Goal: Communication & Community: Participate in discussion

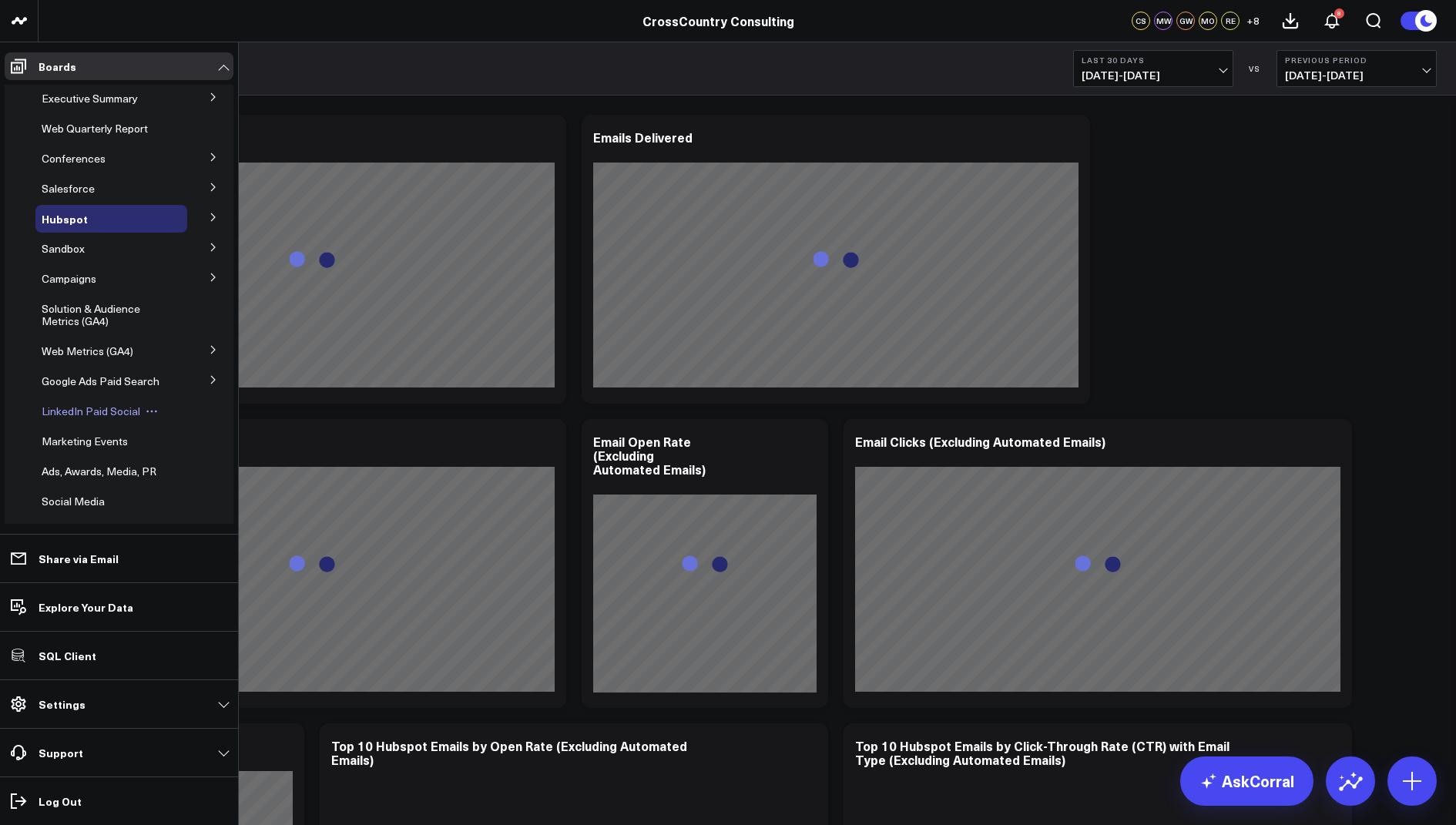
scroll to position [360, 0]
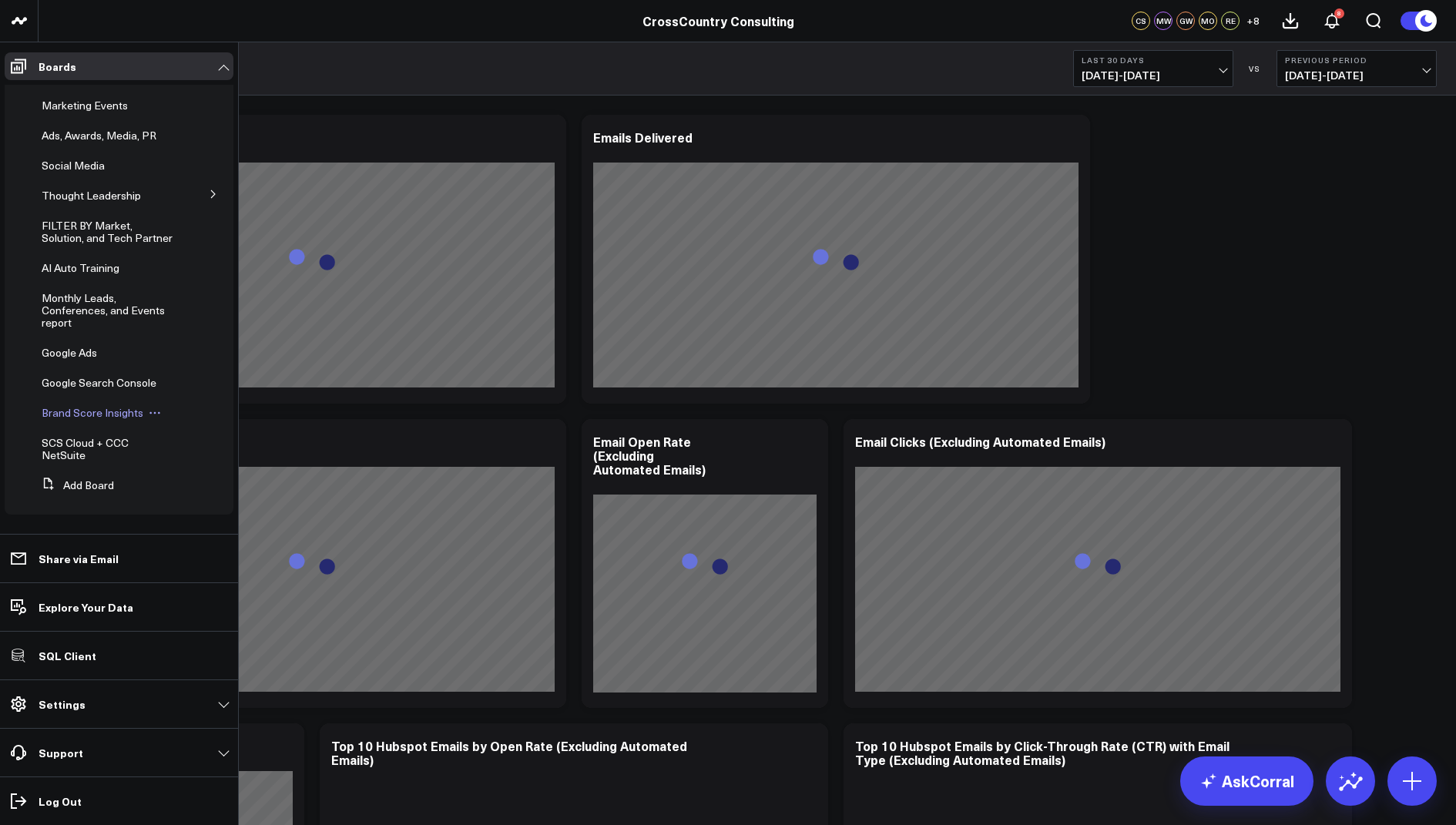
click at [87, 413] on span "Brand Score Insights" at bounding box center [92, 412] width 102 height 15
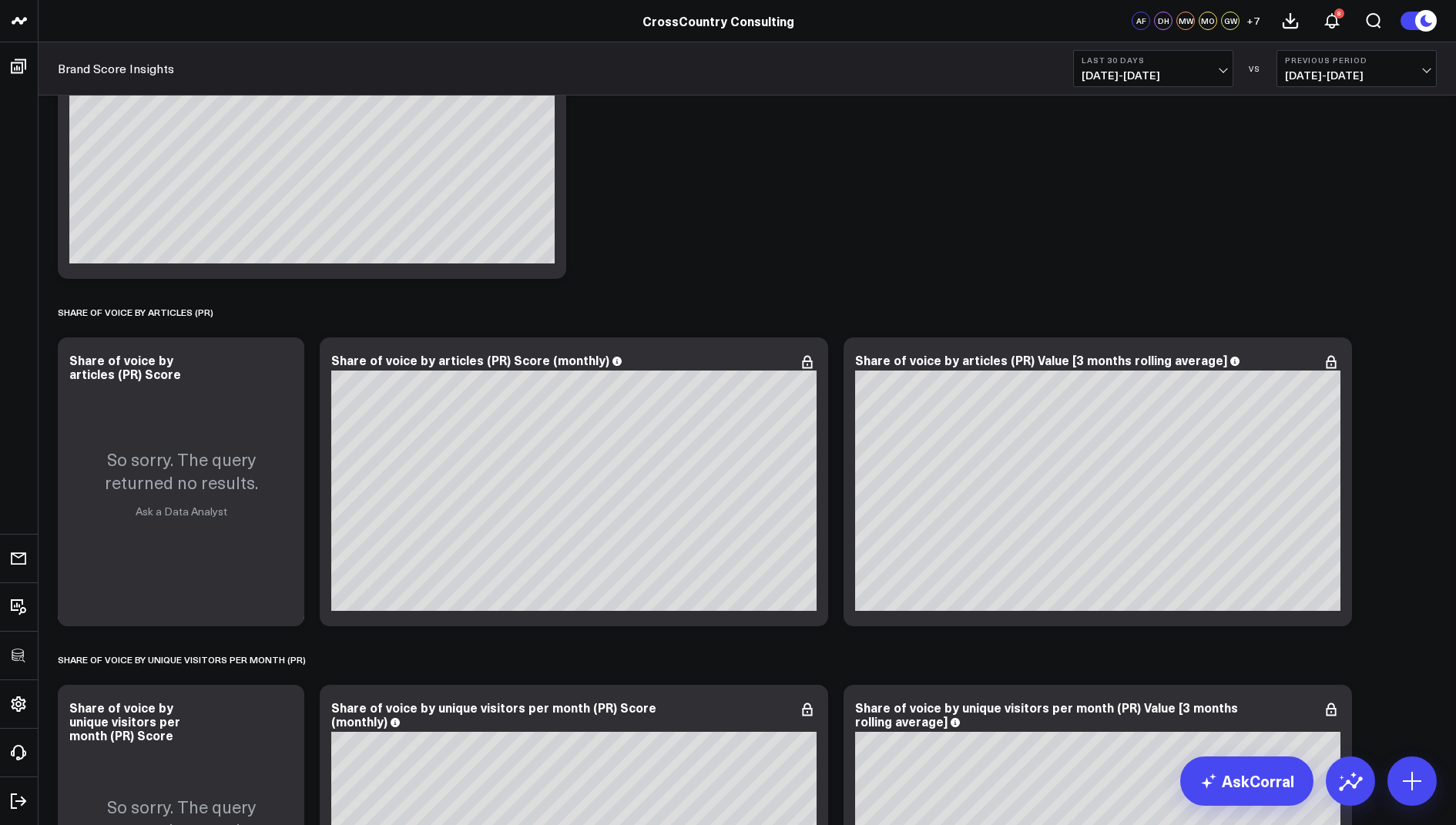
scroll to position [1316, 0]
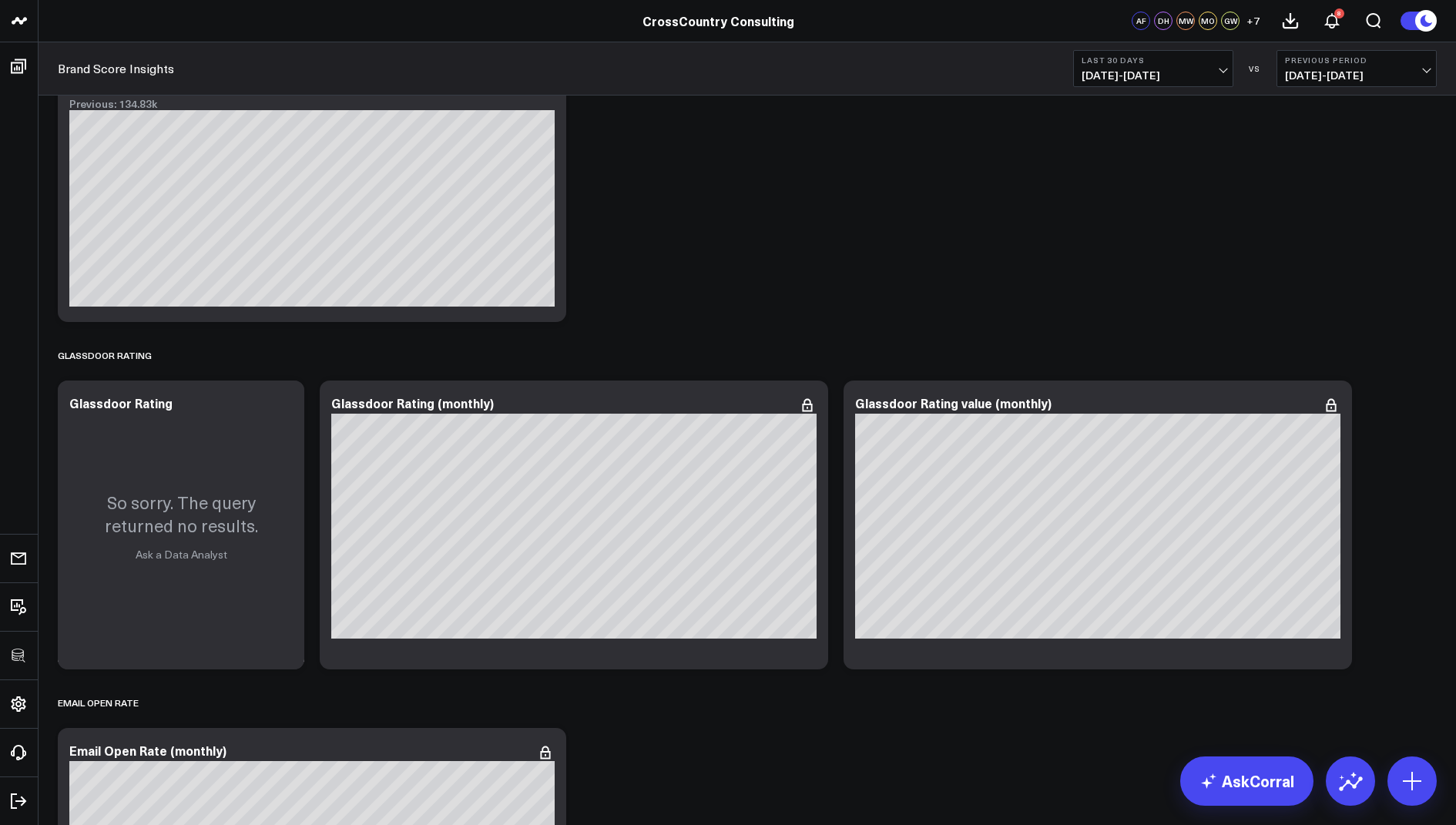
scroll to position [3810, 0]
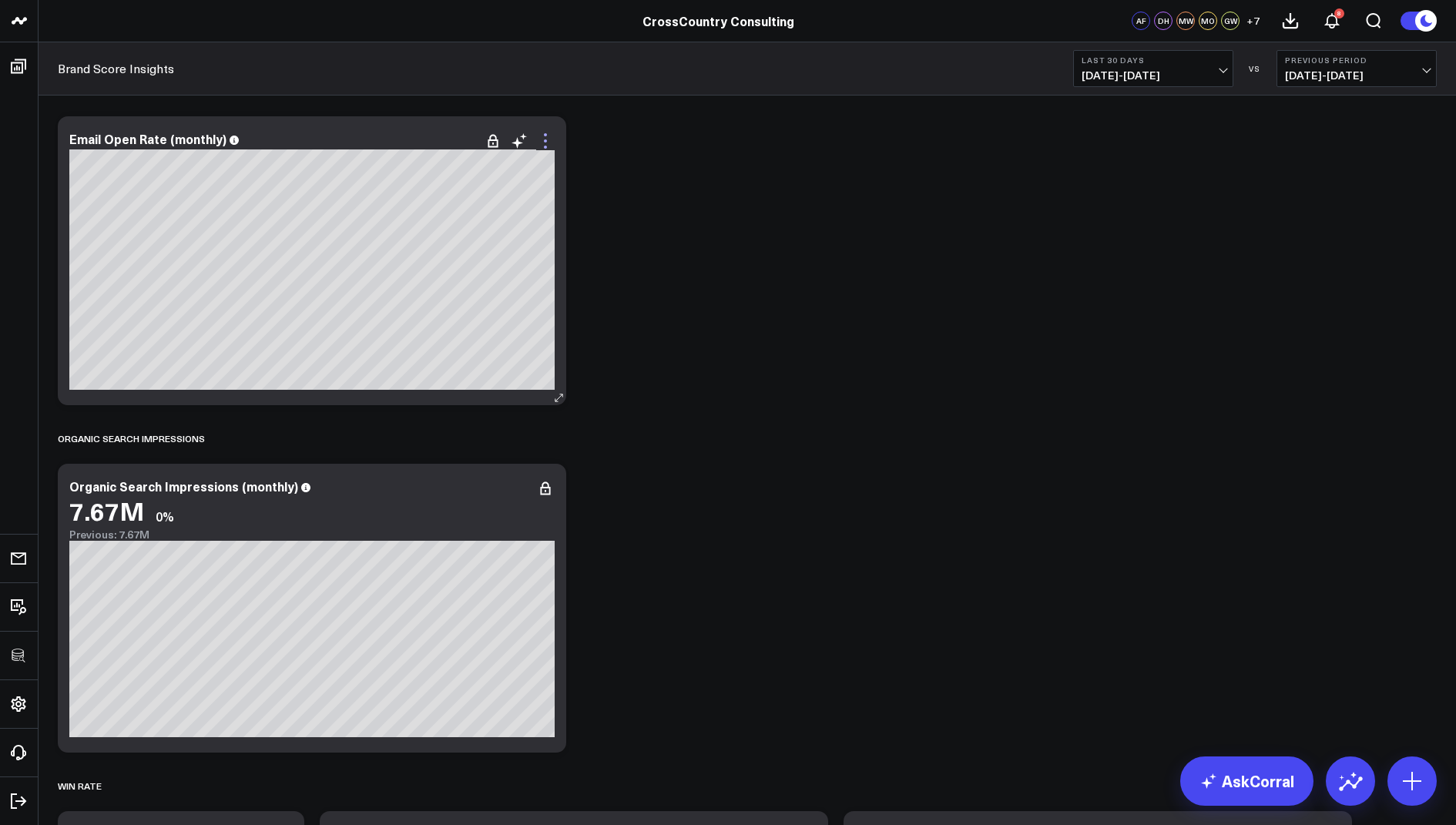
click at [542, 143] on icon at bounding box center [545, 141] width 19 height 19
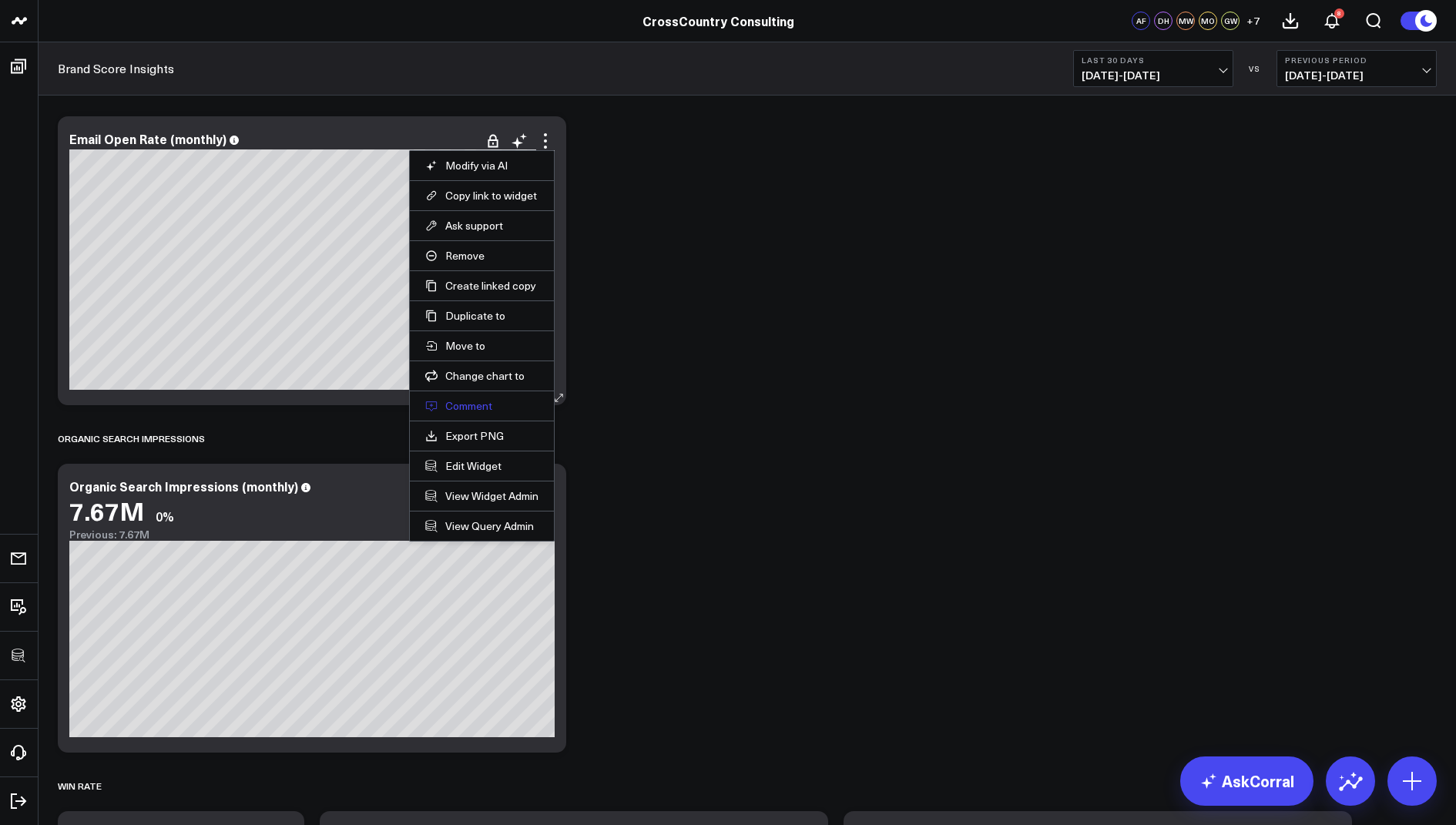
click at [468, 399] on button "Comment" at bounding box center [482, 406] width 113 height 14
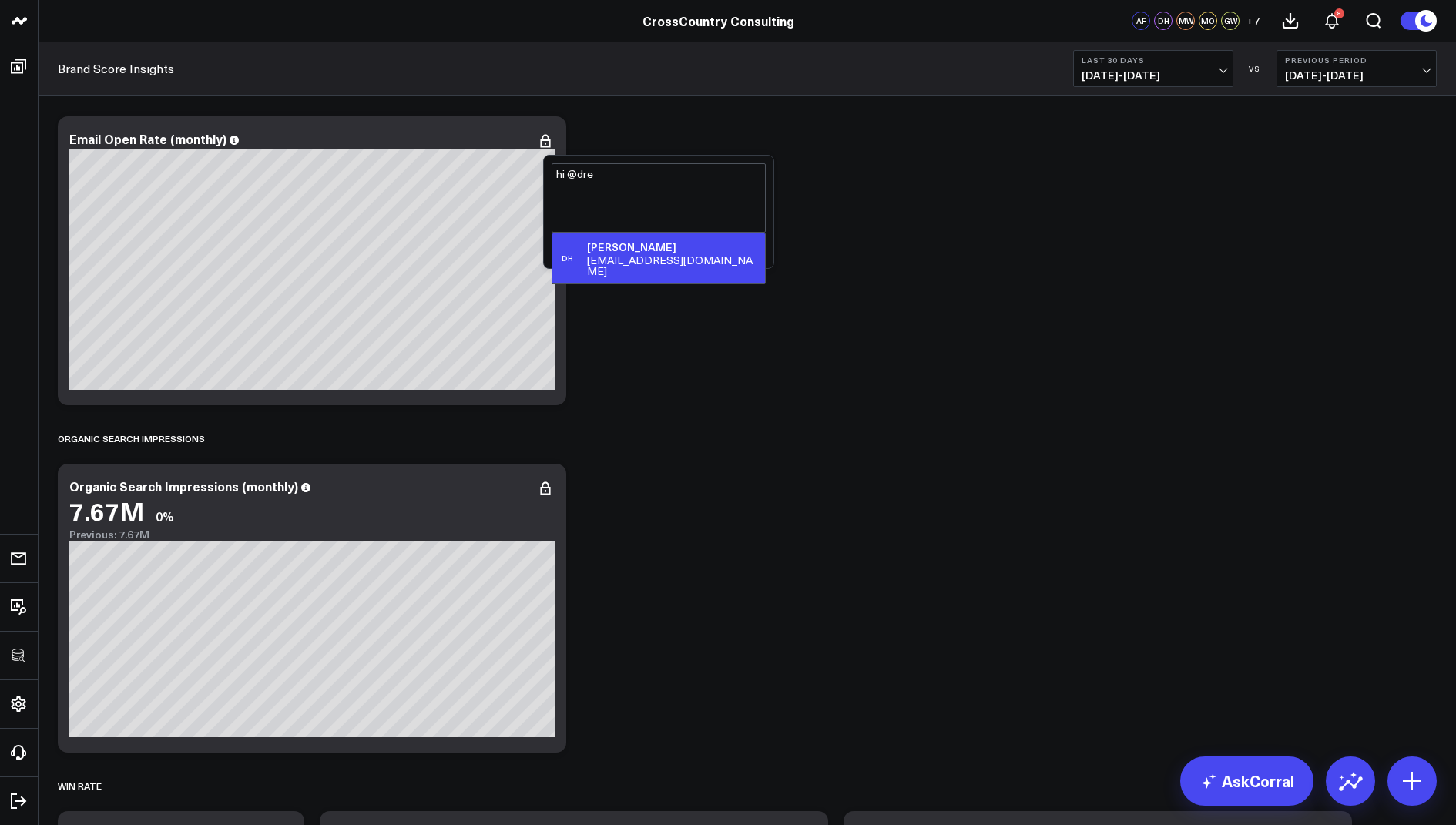
click at [665, 260] on div "[EMAIL_ADDRESS][DOMAIN_NAME]" at bounding box center [672, 266] width 172 height 21
type textarea "hi @[PERSON_NAME]"
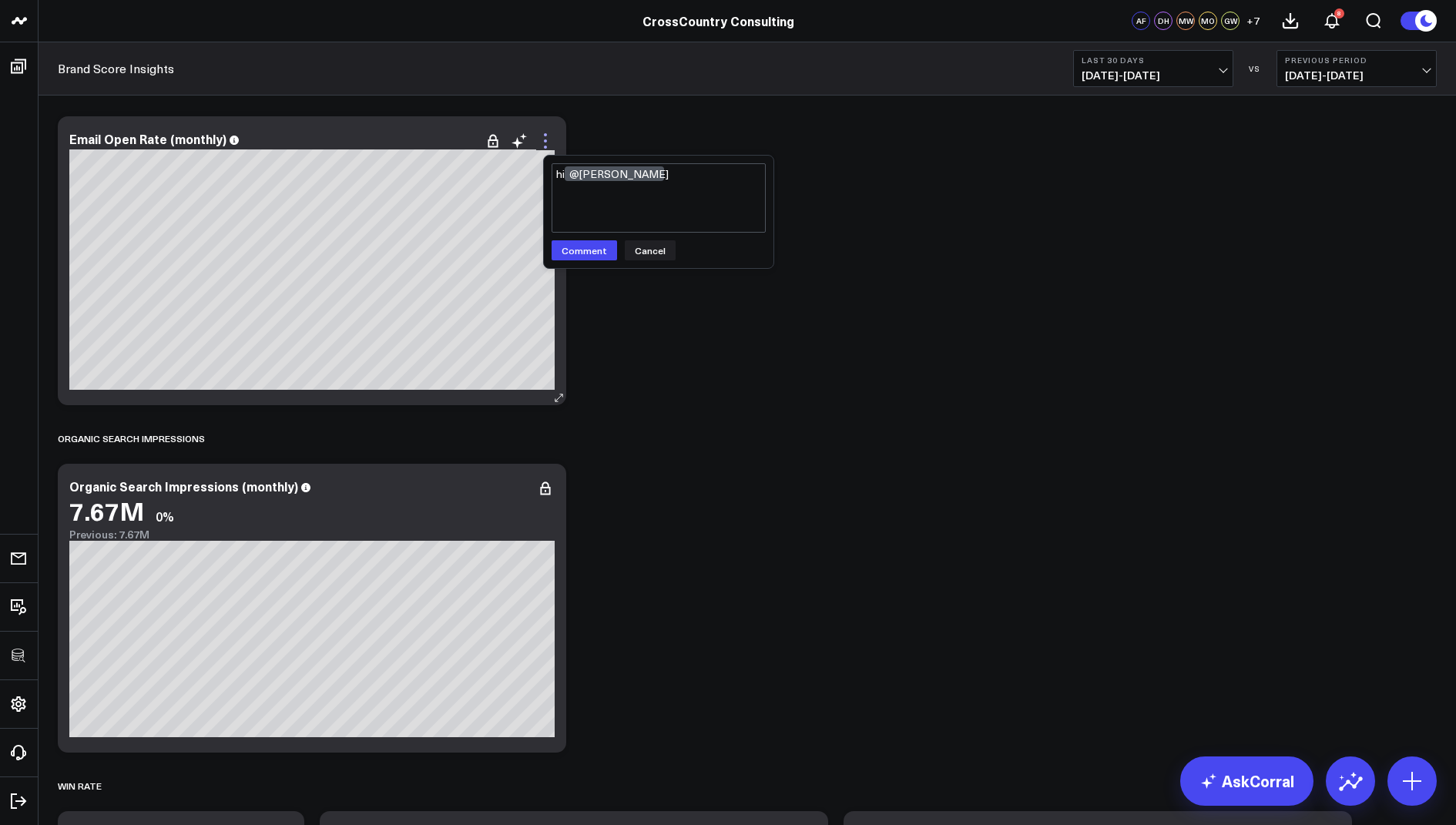
click at [548, 134] on icon at bounding box center [545, 141] width 19 height 19
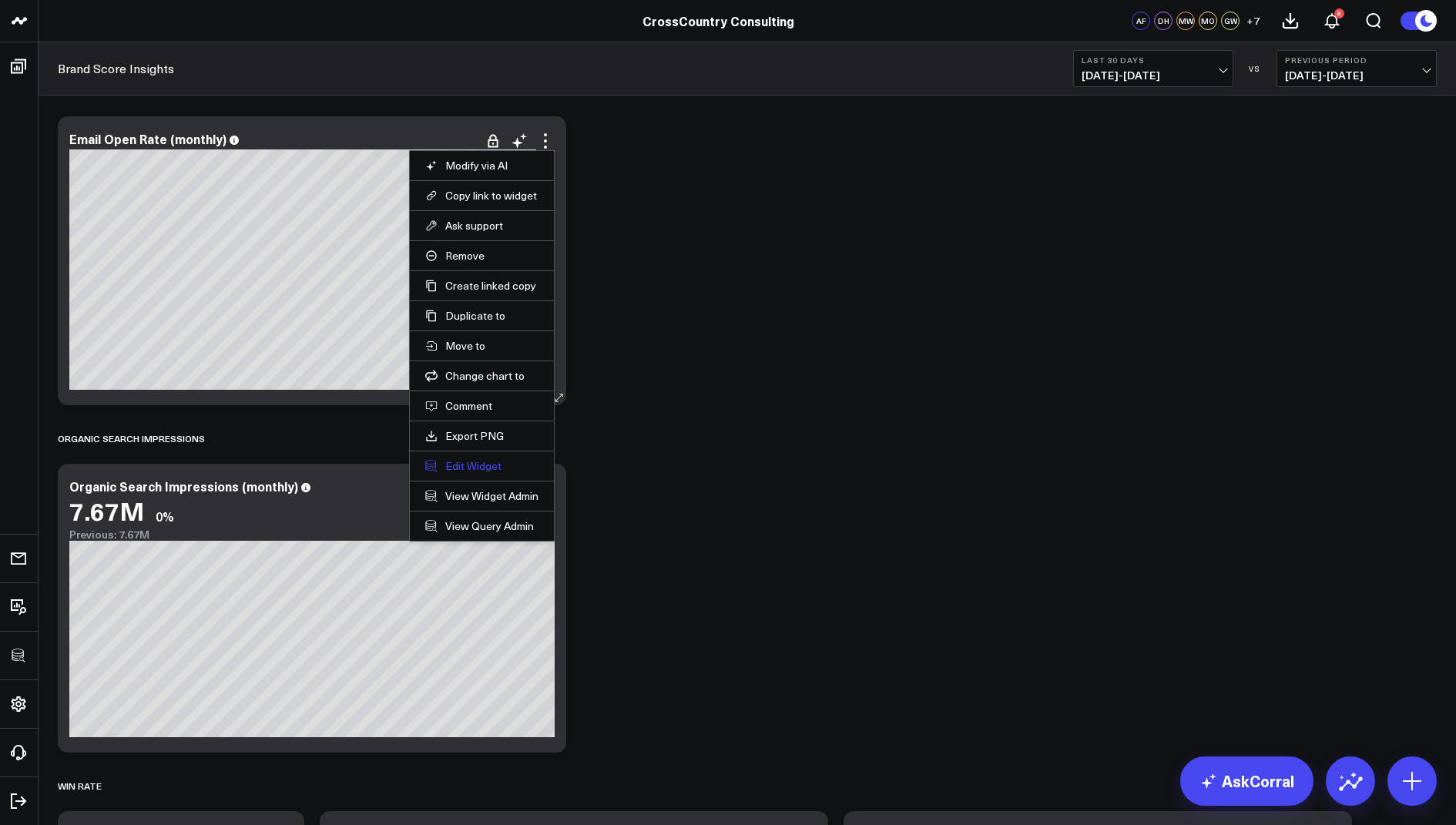
click at [449, 459] on button "Edit Widget" at bounding box center [482, 465] width 113 height 14
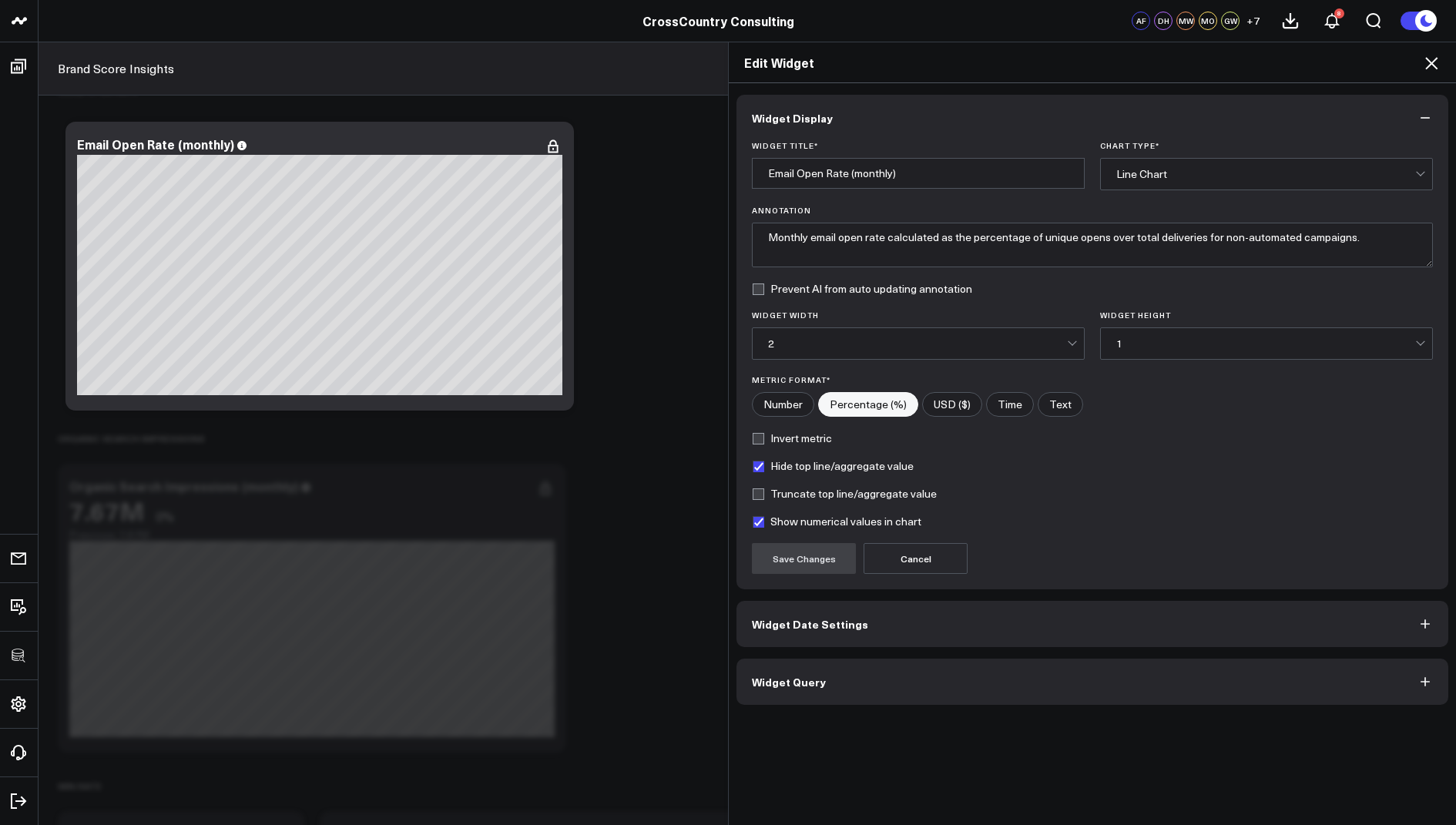
click at [794, 694] on button "Widget Query" at bounding box center [1092, 682] width 711 height 46
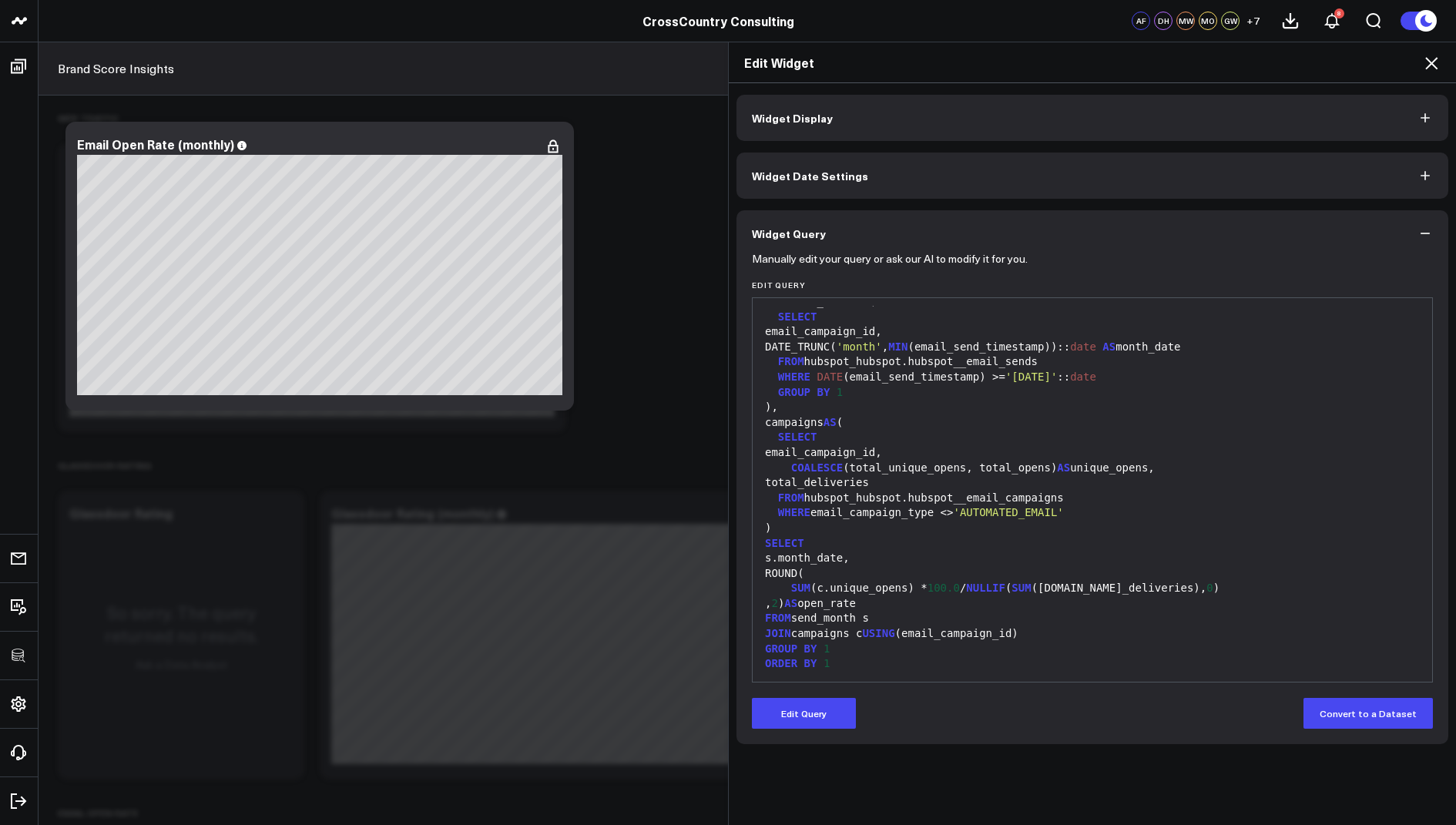
scroll to position [3073, 0]
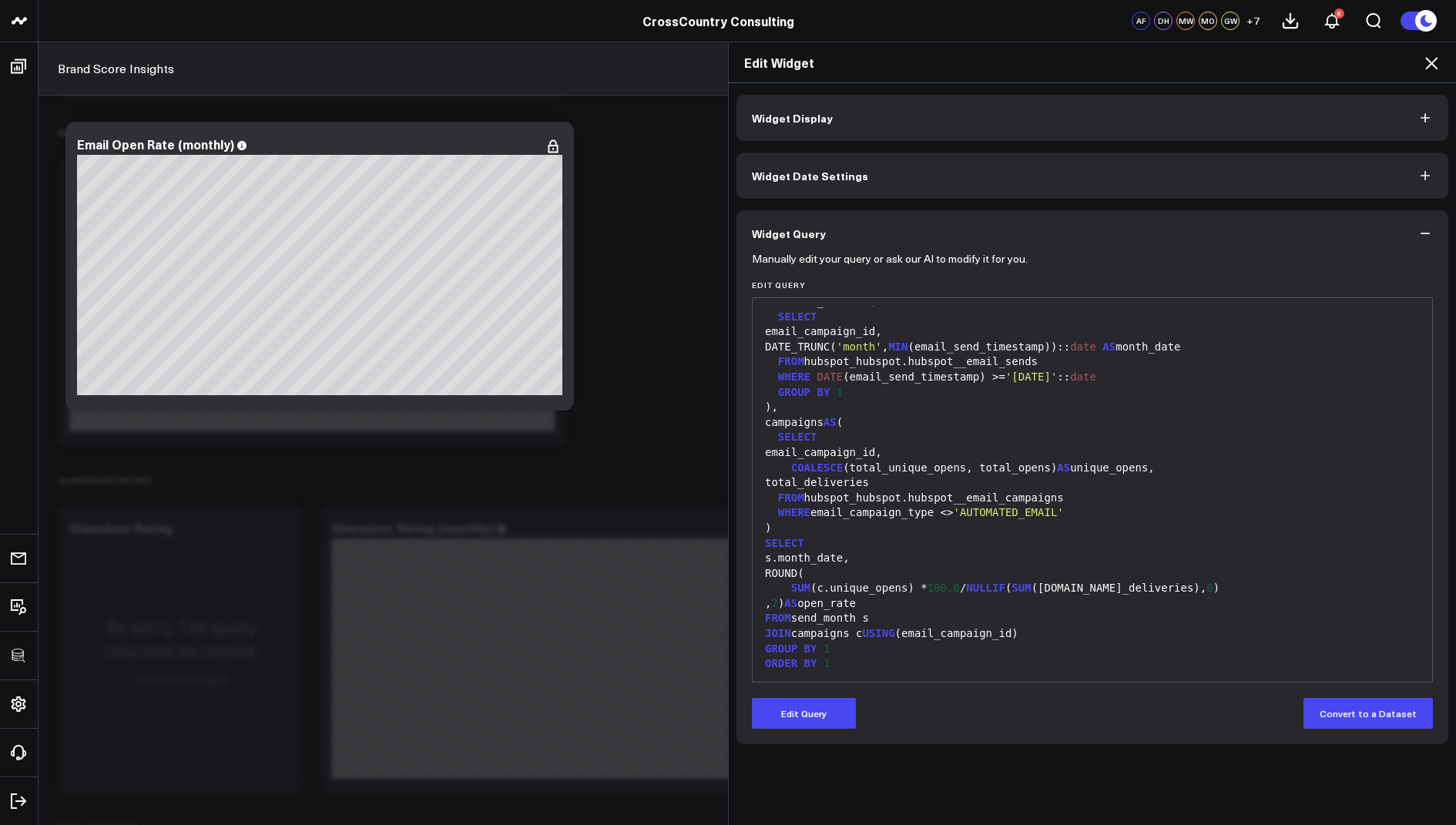
click at [1432, 64] on icon at bounding box center [1431, 63] width 12 height 12
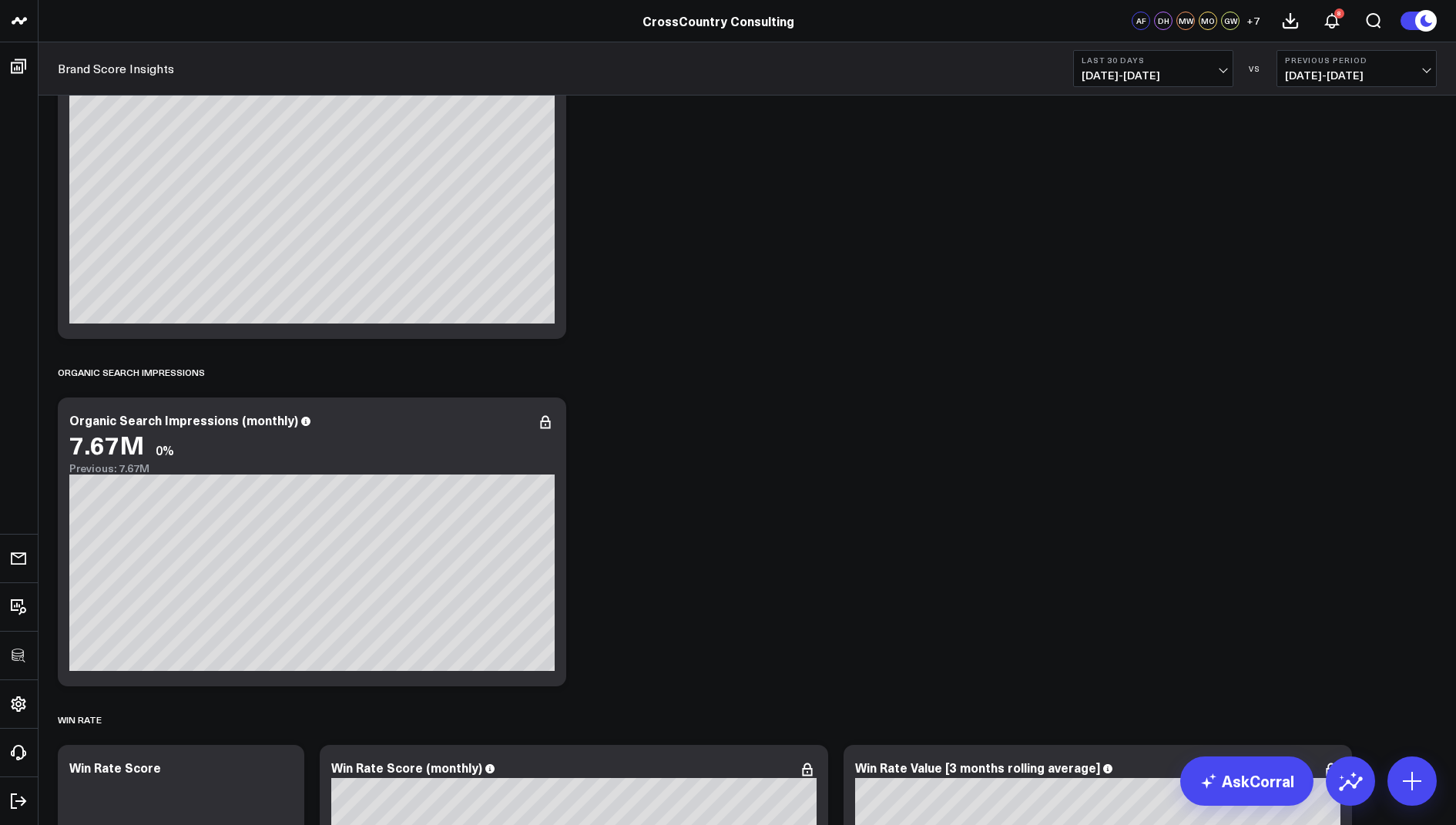
scroll to position [3794, 0]
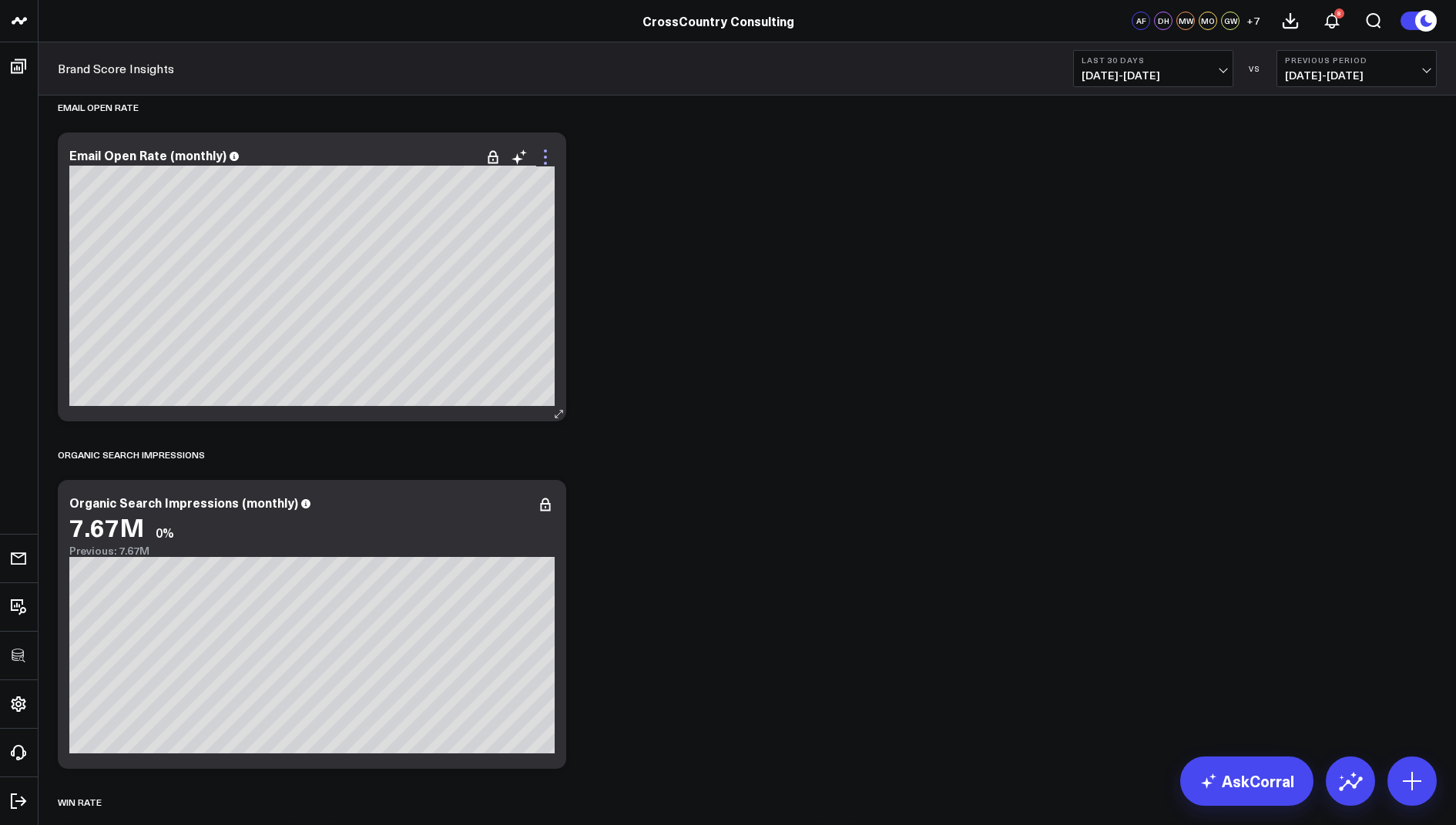
click at [547, 155] on icon at bounding box center [545, 157] width 19 height 19
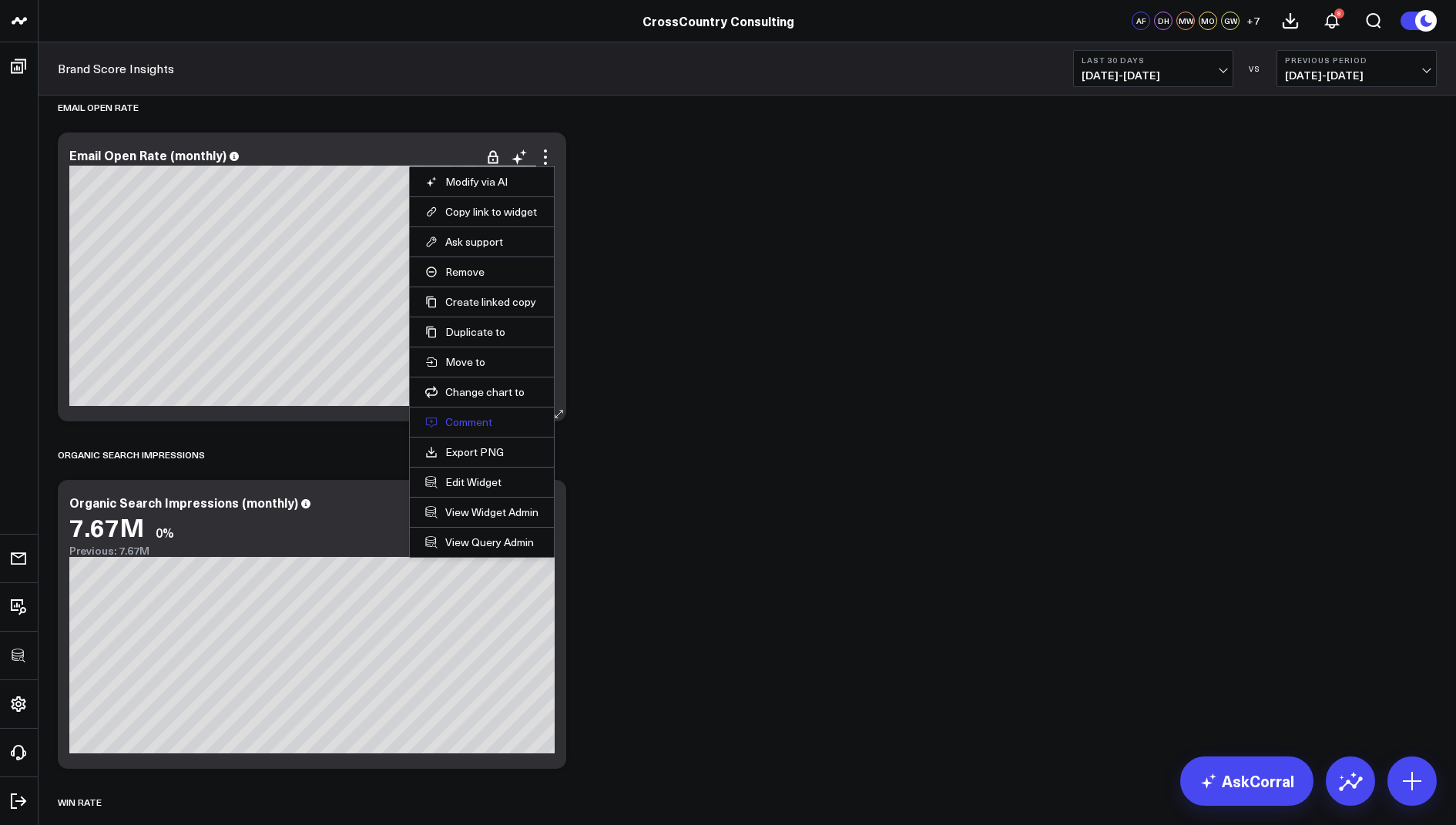
click at [468, 417] on button "Comment" at bounding box center [482, 422] width 113 height 14
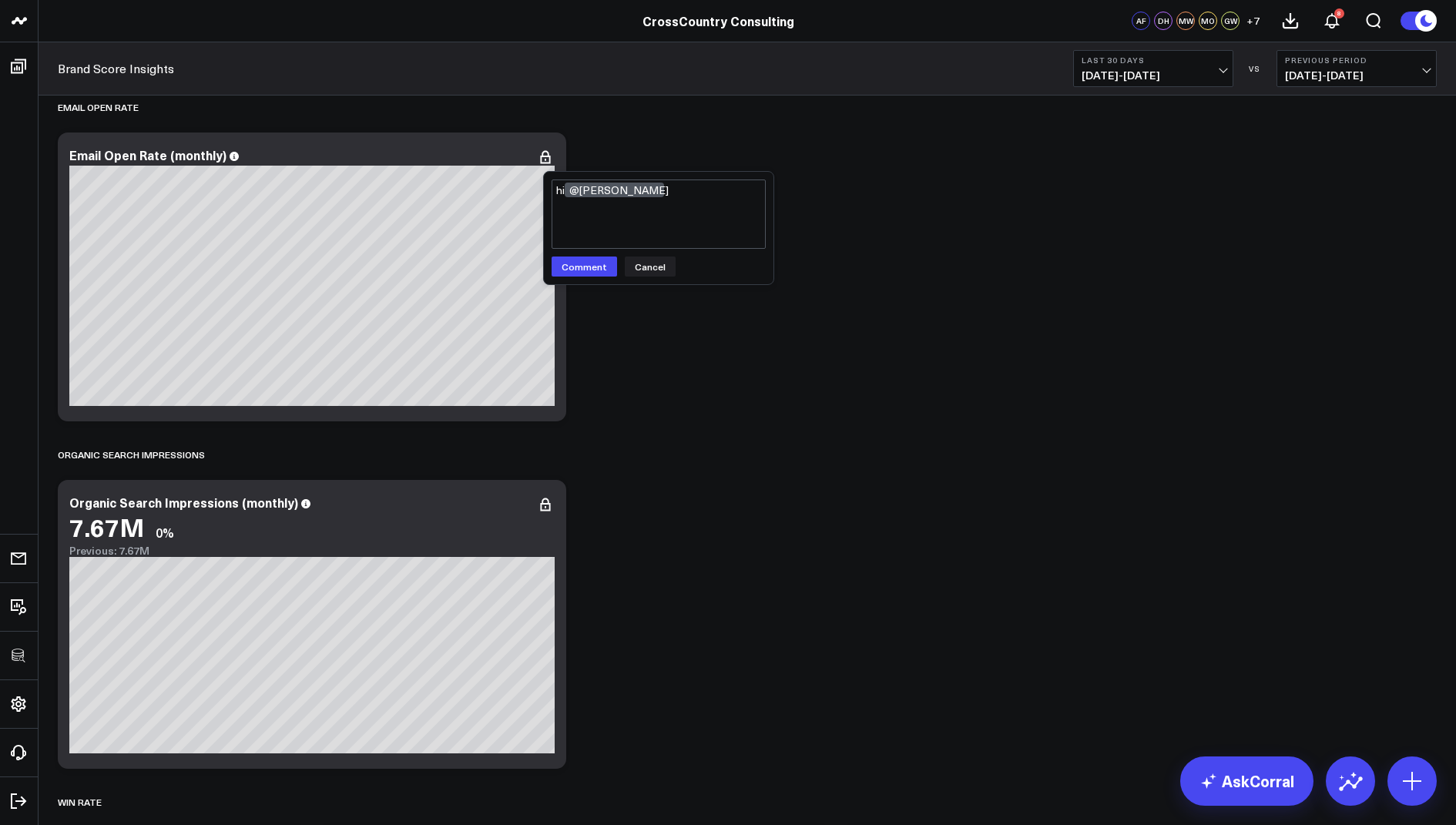
click at [699, 199] on textarea "hi @[PERSON_NAME]" at bounding box center [658, 214] width 214 height 69
paste textarea "the query was updated to take in count just unique opens to avoid an open rate …"
click at [689, 193] on textarea "hi @[PERSON_NAME] the query was updated to take in count just unique opens to a…" at bounding box center [658, 214] width 214 height 69
click at [598, 204] on textarea "hi @[PERSON_NAME] the query for Email Open Rate was updated to take in count ju…" at bounding box center [658, 214] width 214 height 69
click at [640, 215] on textarea "hi @[PERSON_NAME] the query for Email Open Rate has been updated to take in cou…" at bounding box center [658, 214] width 214 height 69
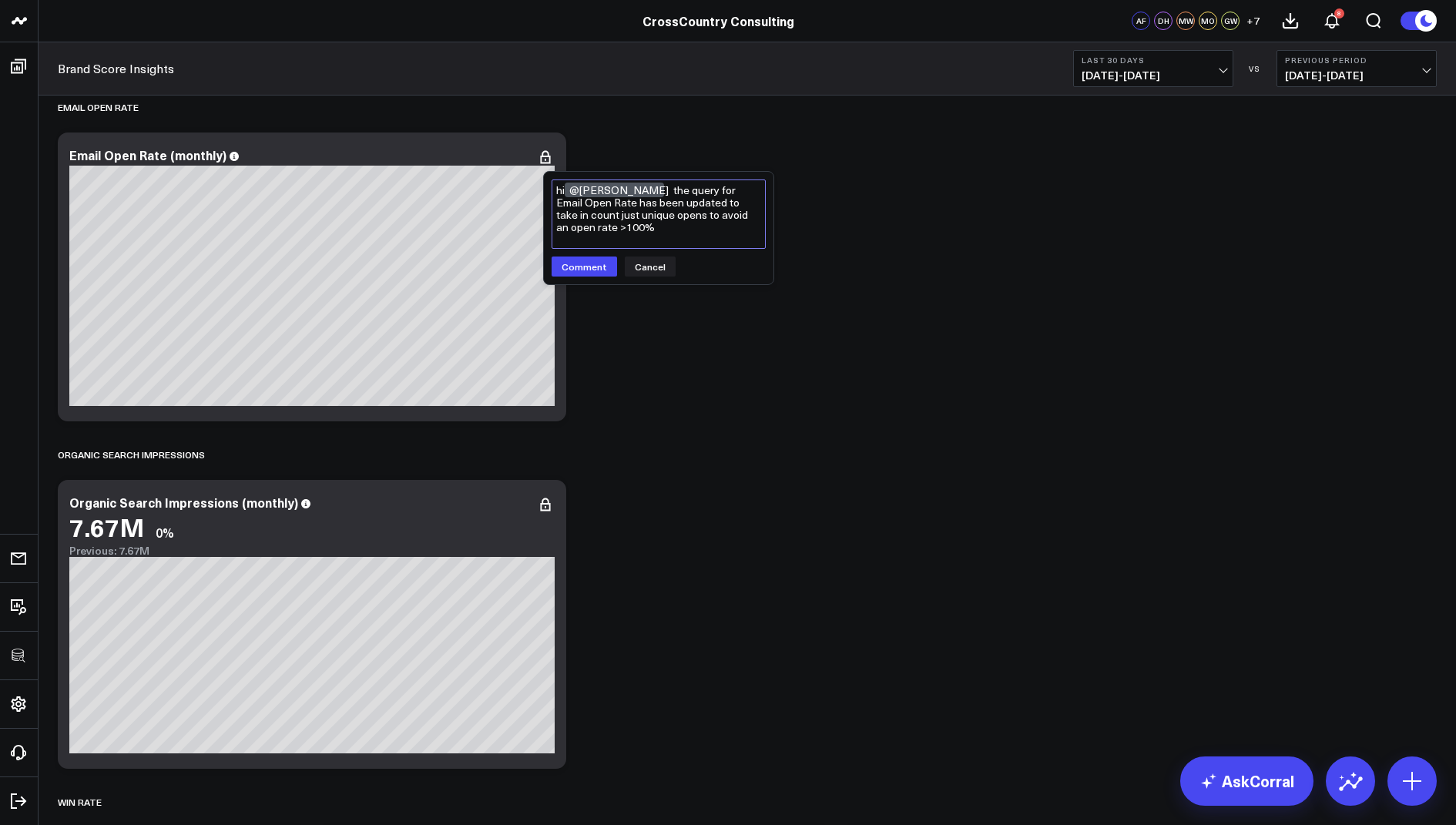
click at [657, 214] on textarea "hi @[PERSON_NAME] the query for Email Open Rate has been updated to take in cou…" at bounding box center [658, 214] width 214 height 69
drag, startPoint x: 621, startPoint y: 231, endPoint x: 645, endPoint y: 214, distance: 29.4
click at [645, 214] on textarea "hi @[PERSON_NAME] the query for Email Open Rate has been updated to take in cou…" at bounding box center [658, 214] width 214 height 69
paste textarea "to only those emails send on or after [DATE]"
click at [711, 206] on textarea "hi @[PERSON_NAME] the query for Email Open Rate has been updated to take in cou…" at bounding box center [658, 214] width 214 height 69
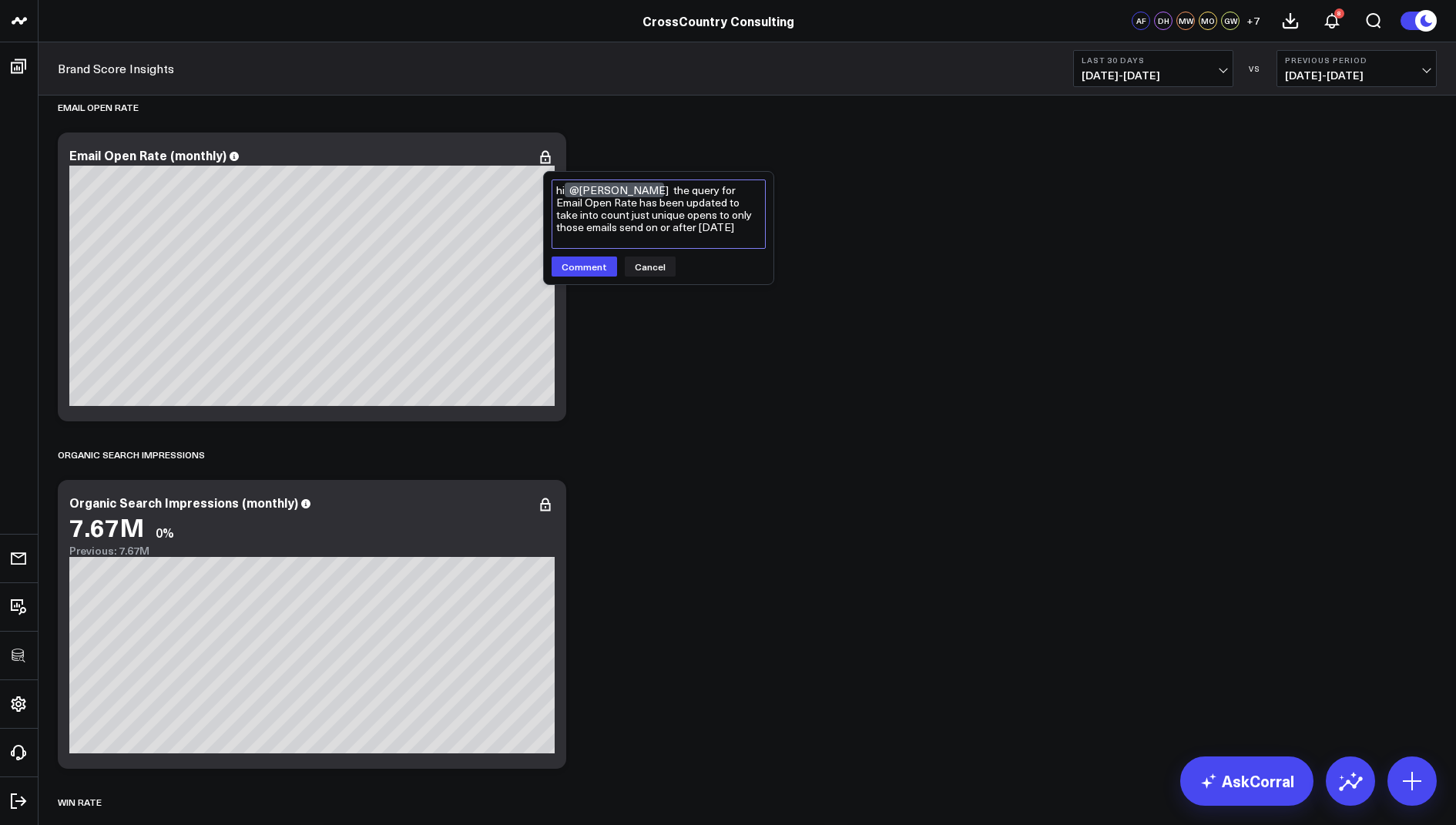
click at [725, 205] on textarea "hi @[PERSON_NAME] the query for Email Open Rate has been updated to take into c…" at bounding box center [658, 214] width 214 height 69
drag, startPoint x: 577, startPoint y: 217, endPoint x: 550, endPoint y: 216, distance: 27.0
click at [550, 216] on div "hi @[PERSON_NAME] the query for Email Open Rate has been updated to take into a…" at bounding box center [658, 228] width 230 height 112
click at [735, 202] on textarea "hi @[PERSON_NAME] the query for Email Open Rate has been updated to take into a…" at bounding box center [658, 214] width 214 height 69
click at [599, 218] on textarea "hi @[PERSON_NAME] the query for Email Open Rate has been updated to take into a…" at bounding box center [658, 214] width 214 height 69
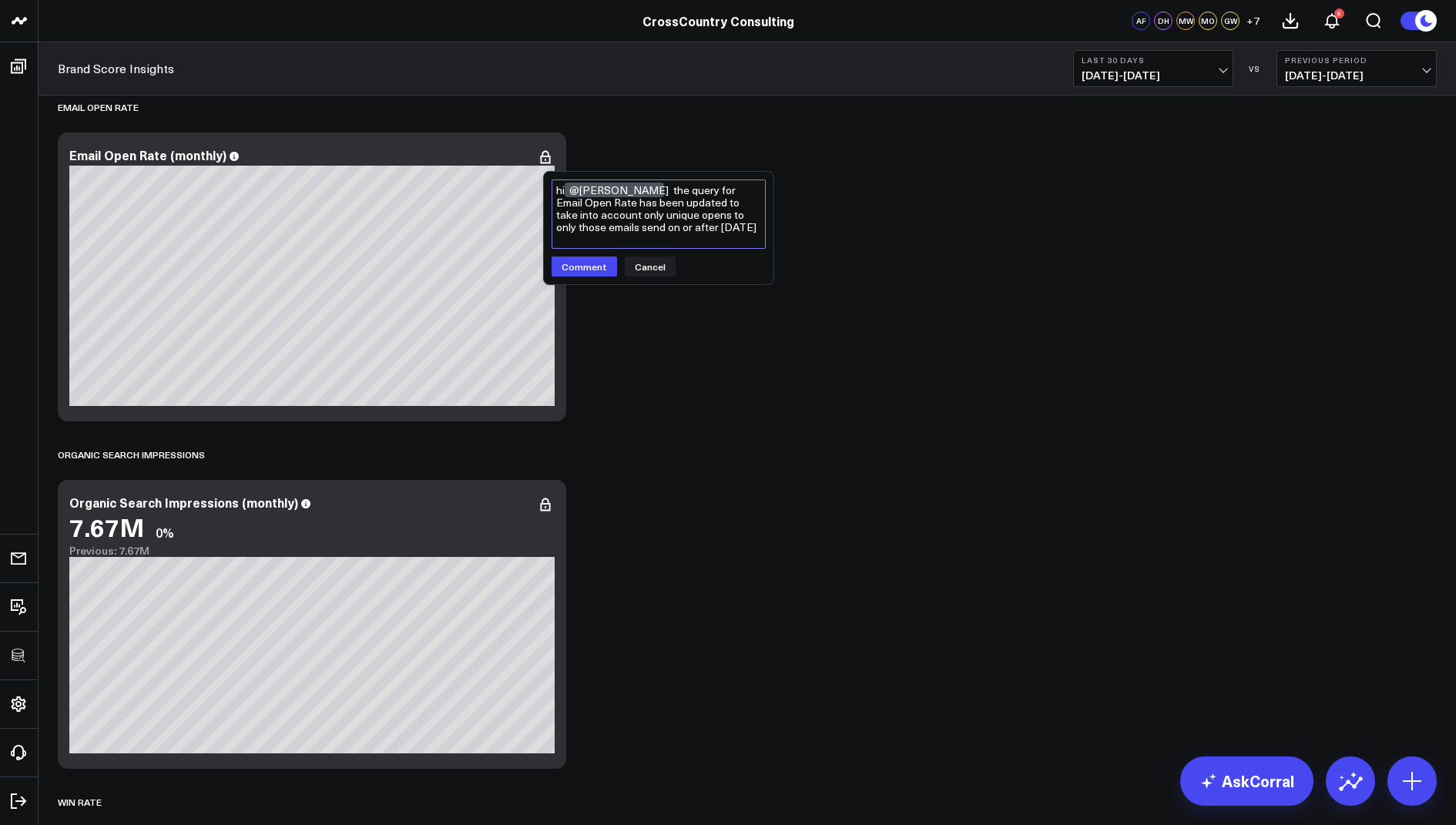
drag, startPoint x: 722, startPoint y: 215, endPoint x: 697, endPoint y: 217, distance: 25.1
click at [697, 217] on textarea "hi @[PERSON_NAME] the query for Email Open Rate has been updated to take into a…" at bounding box center [658, 214] width 214 height 69
click at [728, 211] on textarea "hi @[PERSON_NAME] the query for Email Open Rate has been updated to take into a…" at bounding box center [658, 214] width 214 height 69
drag, startPoint x: 753, startPoint y: 215, endPoint x: 701, endPoint y: 216, distance: 52.0
click at [701, 216] on textarea "hi @[PERSON_NAME] the query for Email Open Rate has been updated to take into a…" at bounding box center [658, 214] width 214 height 69
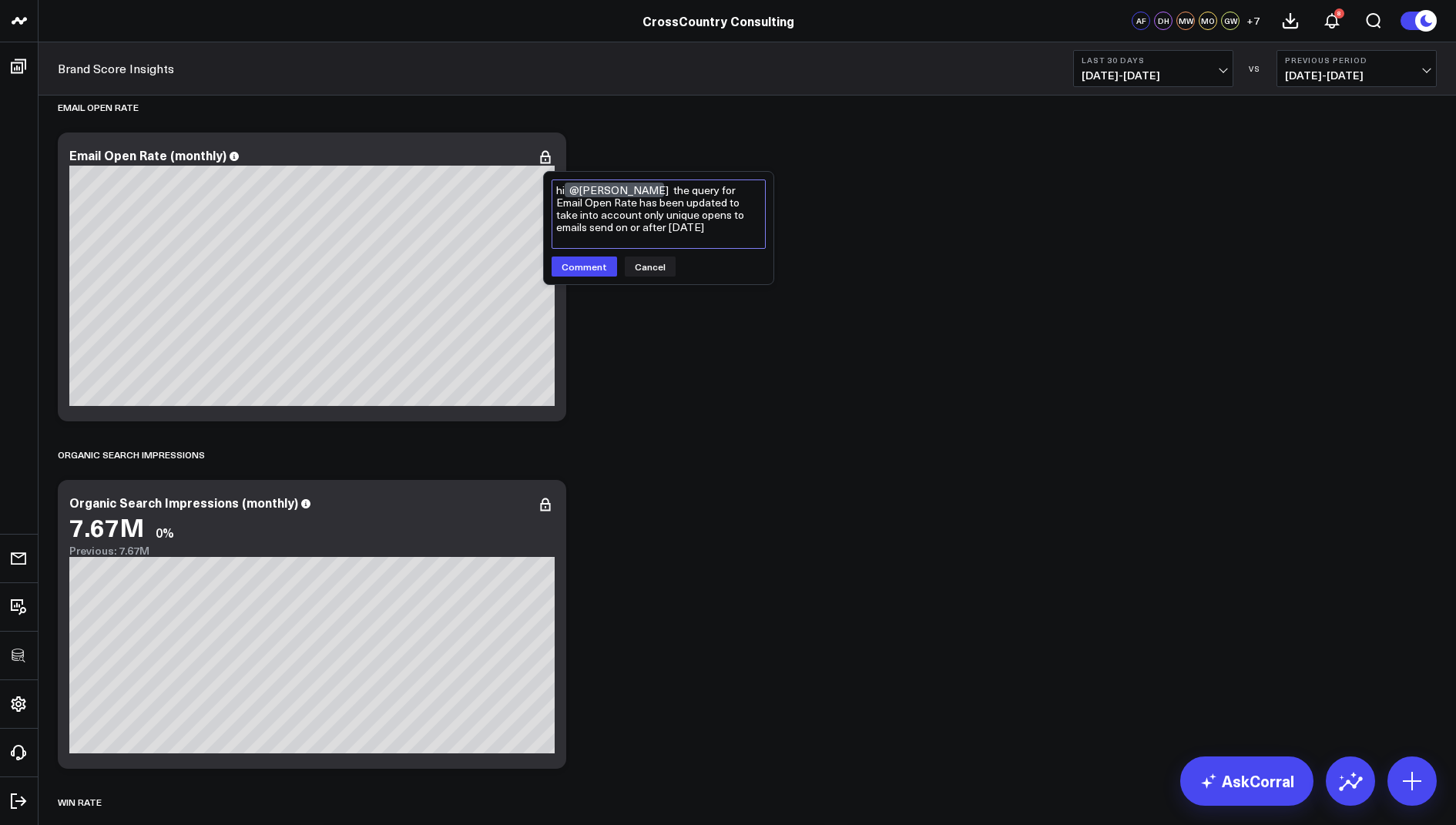
click at [679, 226] on textarea "hi @[PERSON_NAME] the query for Email Open Rate has been updated to take into a…" at bounding box center [658, 214] width 214 height 69
click at [757, 215] on textarea "hi @[PERSON_NAME] the query for Email Open Rate has been updated to take into a…" at bounding box center [658, 214] width 214 height 69
click at [684, 229] on textarea "hi @[PERSON_NAME] the query for Email Open Rate has been updated to take into a…" at bounding box center [658, 214] width 214 height 69
drag, startPoint x: 606, startPoint y: 236, endPoint x: 641, endPoint y: 194, distance: 54.7
click at [641, 194] on textarea "hi @[PERSON_NAME] the query for Email Open Rate has been updated to take into a…" at bounding box center [658, 214] width 214 height 71
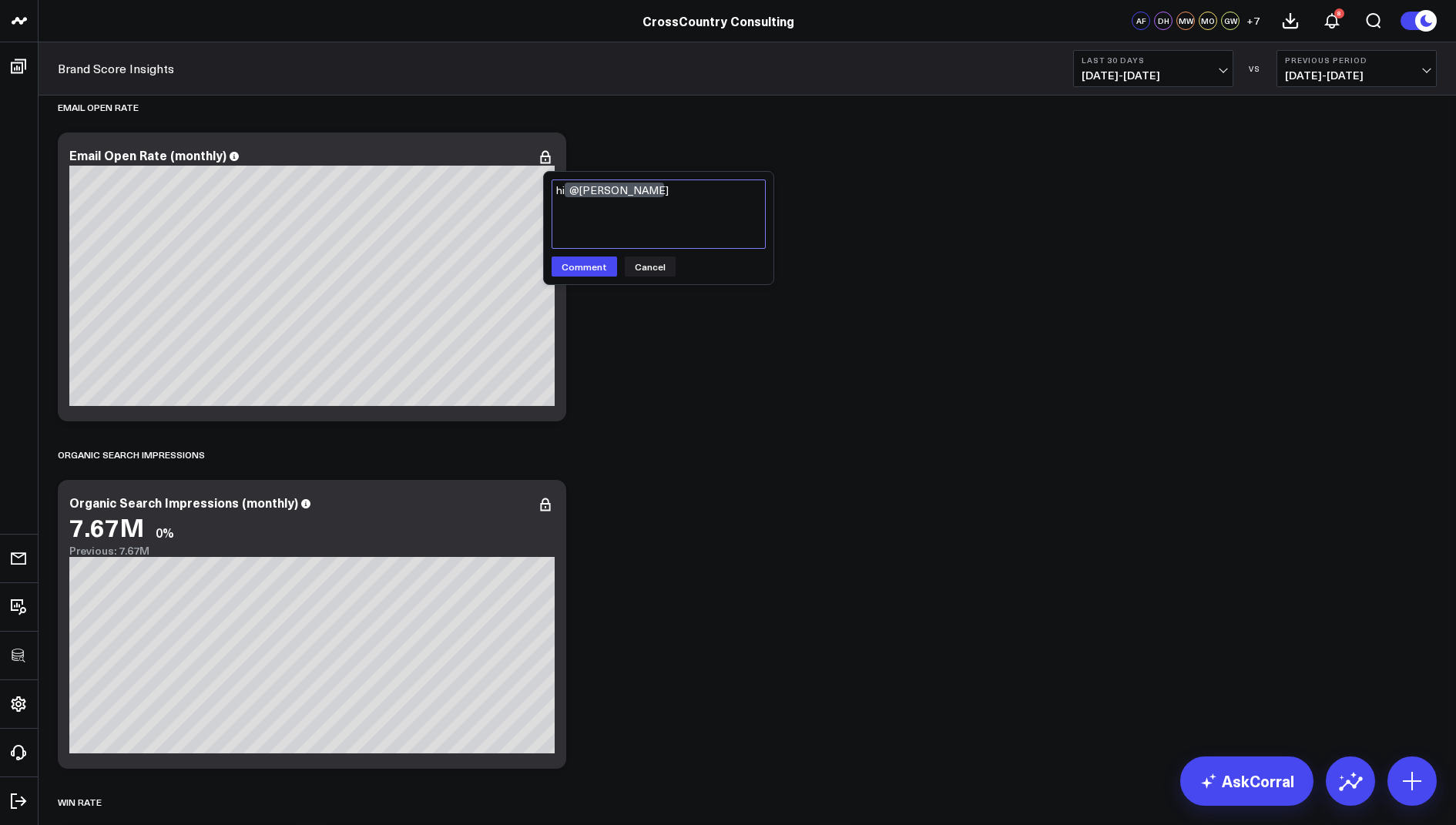
paste textarea "The query for Email Open Rate has been updated to count only unique opens for e…"
click at [759, 227] on textarea "hi @[PERSON_NAME] The query for Email Open Rate has been updated to count only …" at bounding box center [658, 214] width 214 height 71
type textarea "hi @[PERSON_NAME] The query for Email Open Rate has been updated to count only …"
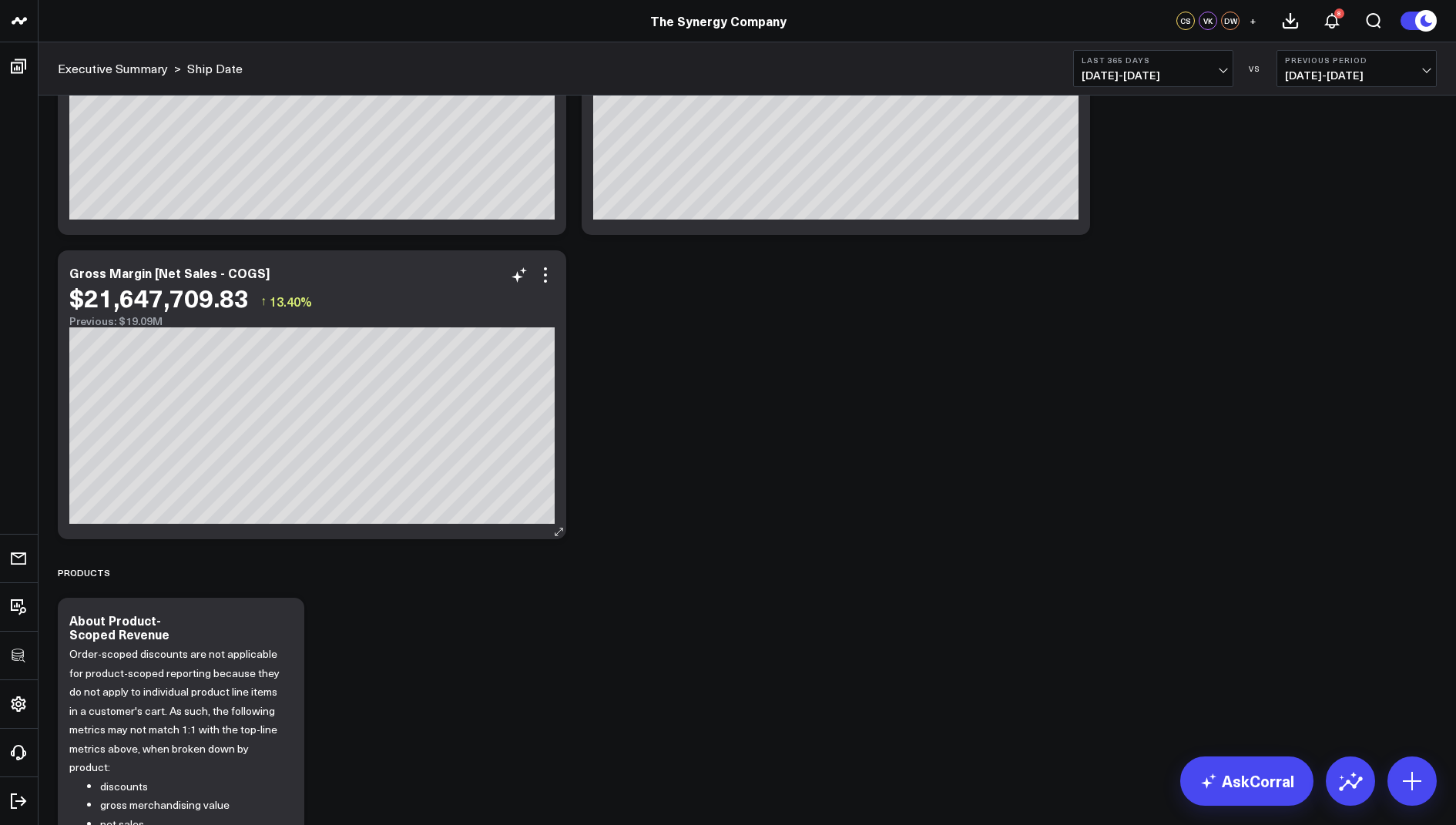
scroll to position [1520, 0]
